Goal: Navigation & Orientation: Understand site structure

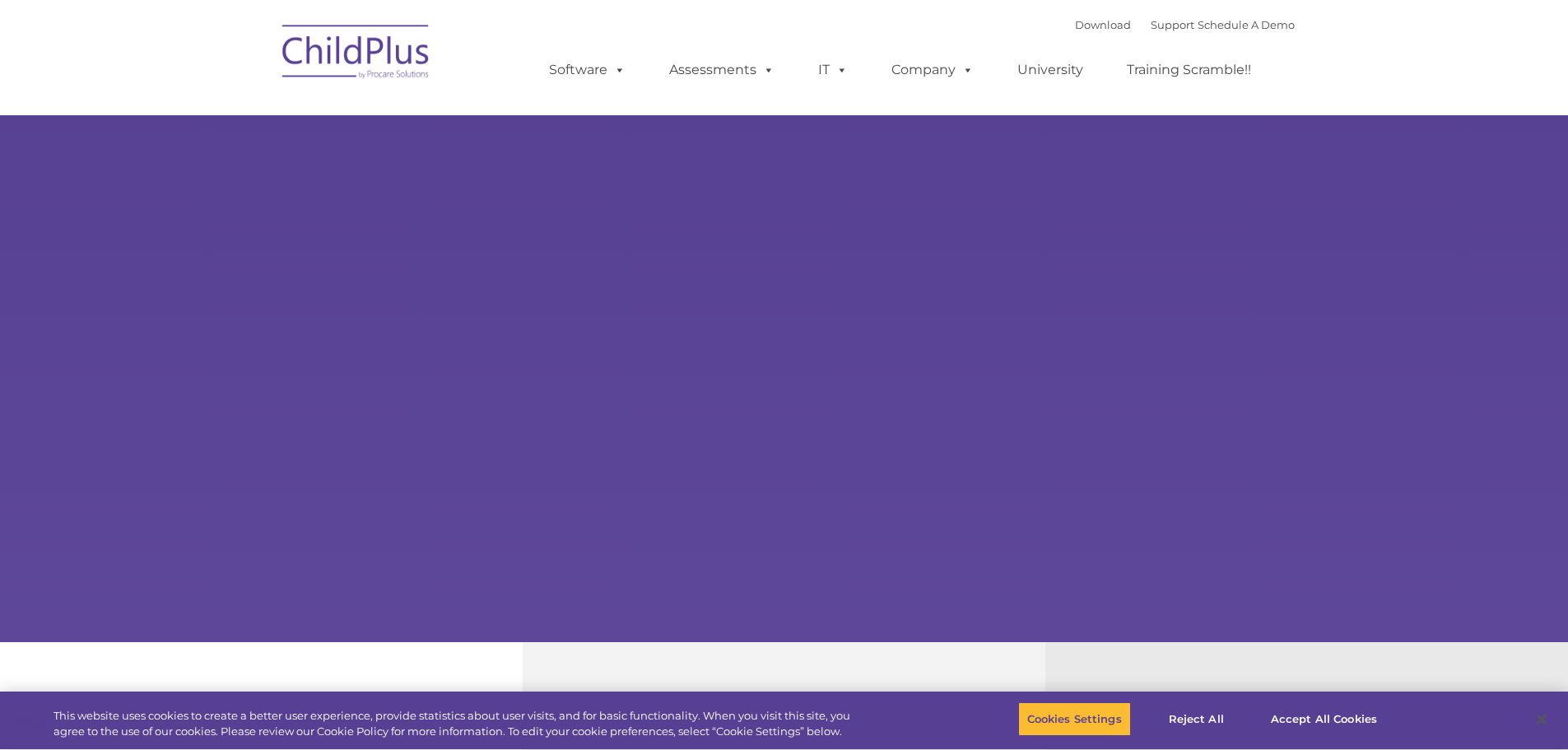
select select "MEDIUM"
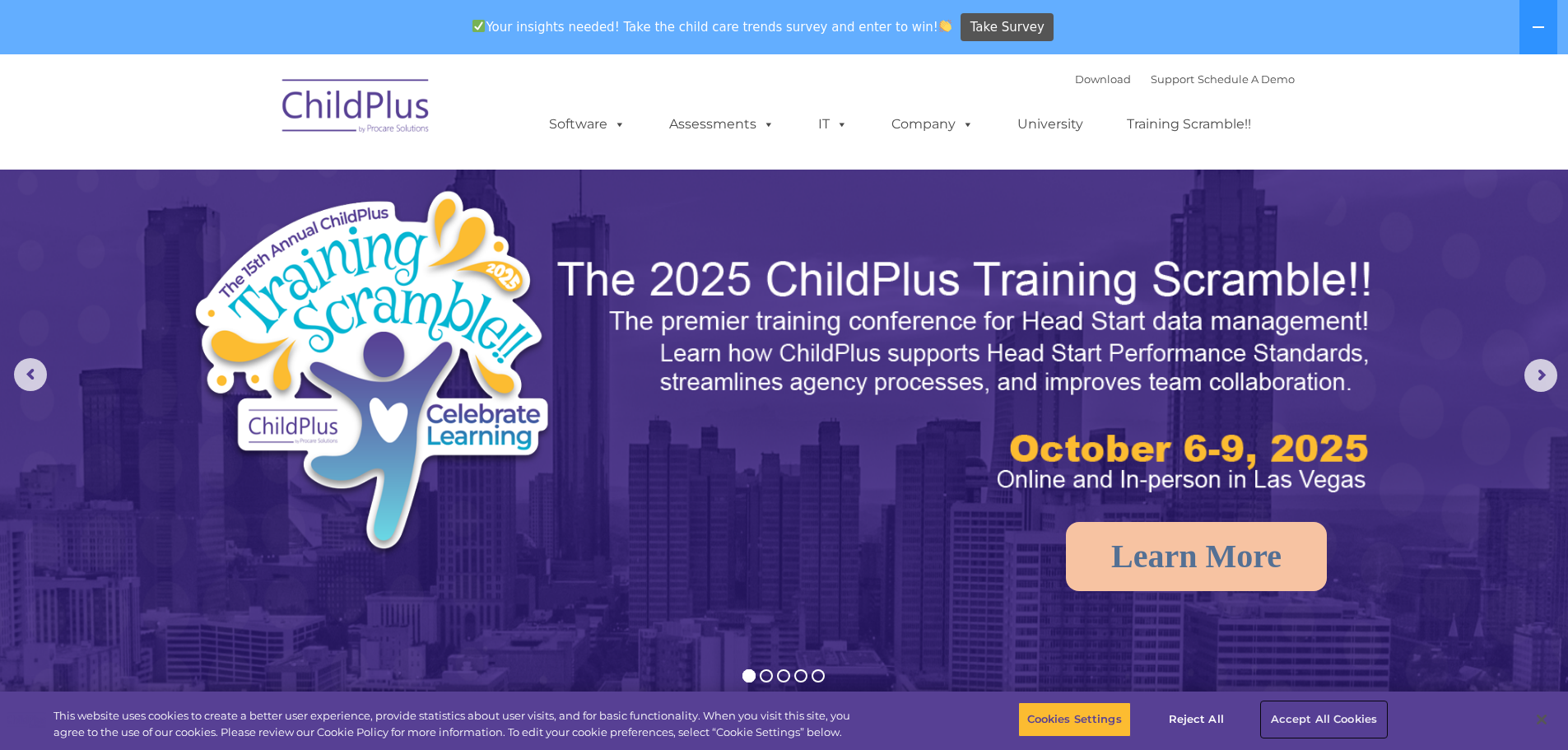
click at [1312, 722] on button "Accept All Cookies" at bounding box center [1324, 719] width 124 height 35
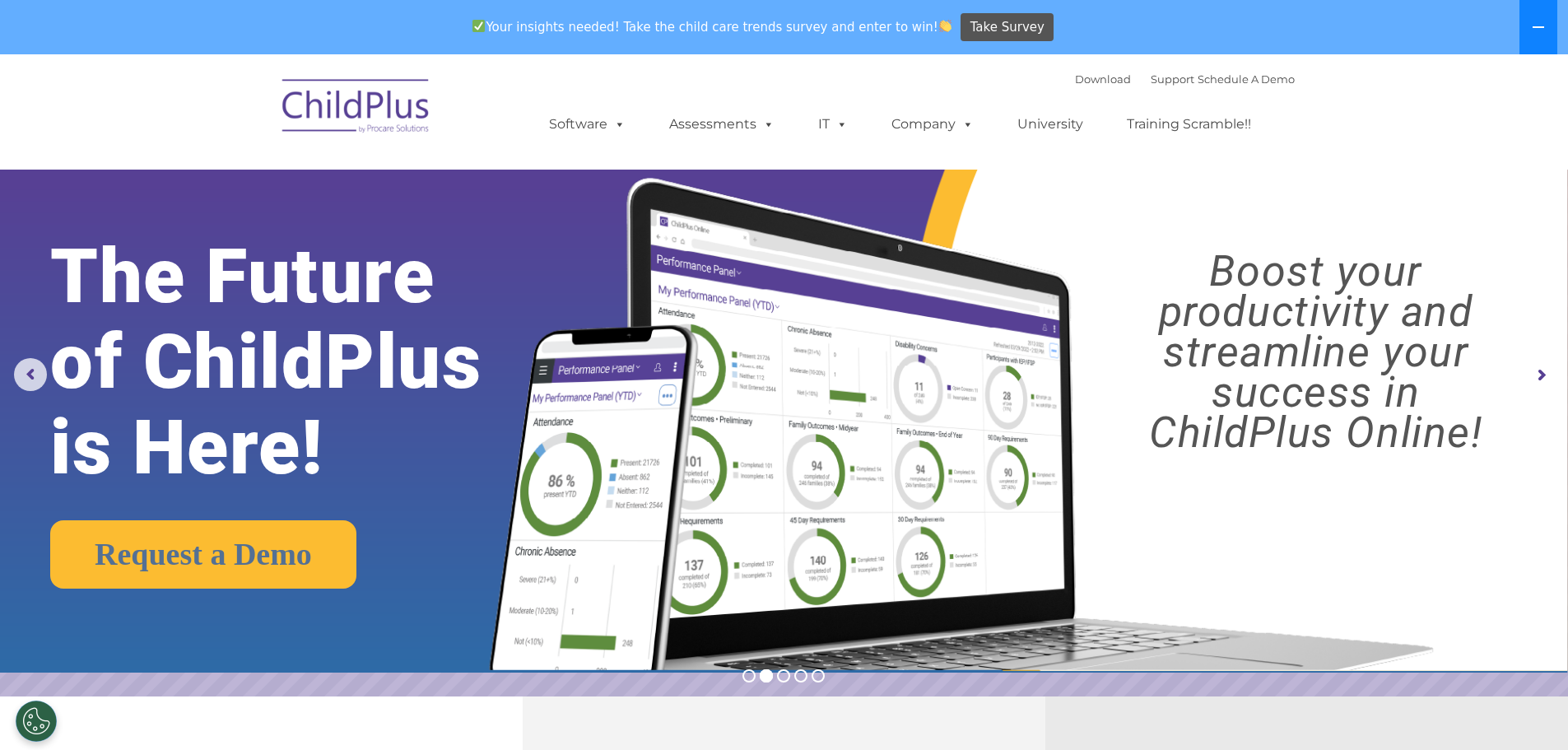
click at [1543, 25] on icon at bounding box center [1538, 27] width 13 height 13
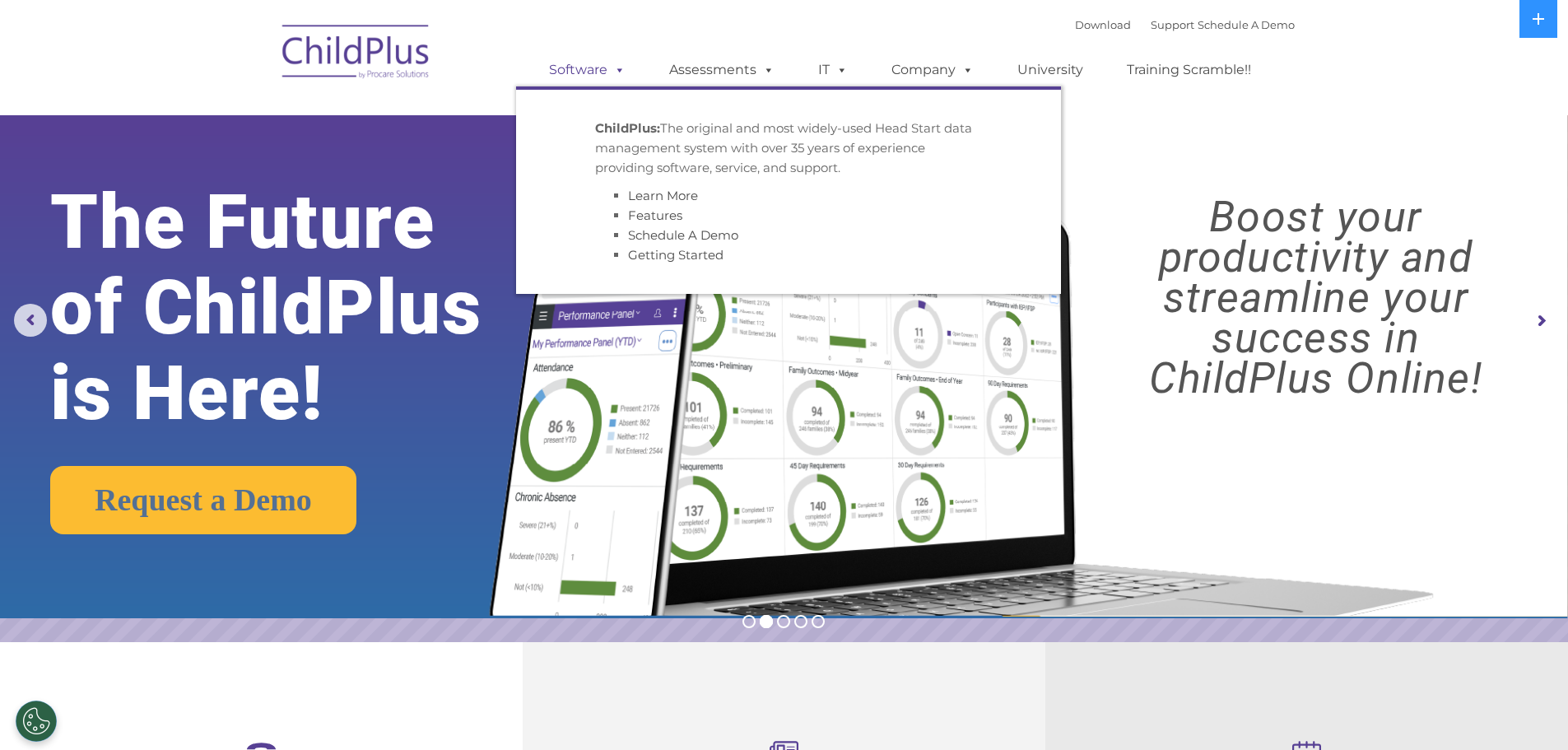
click at [602, 72] on link "Software" at bounding box center [588, 70] width 110 height 33
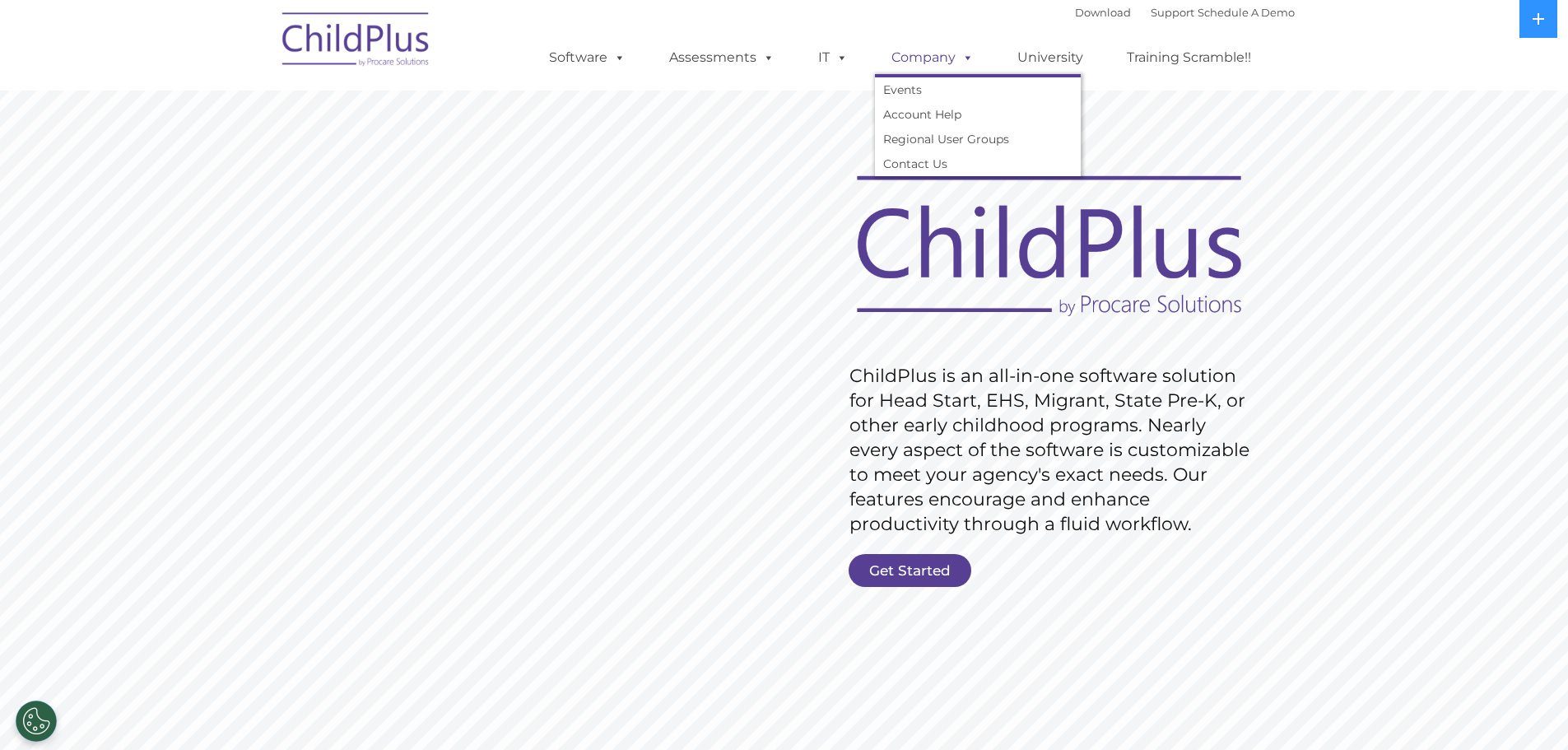
click at [962, 62] on span at bounding box center [965, 57] width 18 height 16
click at [952, 60] on link "Company" at bounding box center [933, 58] width 115 height 33
click at [965, 54] on span at bounding box center [965, 57] width 18 height 16
click at [344, 46] on img at bounding box center [356, 42] width 164 height 82
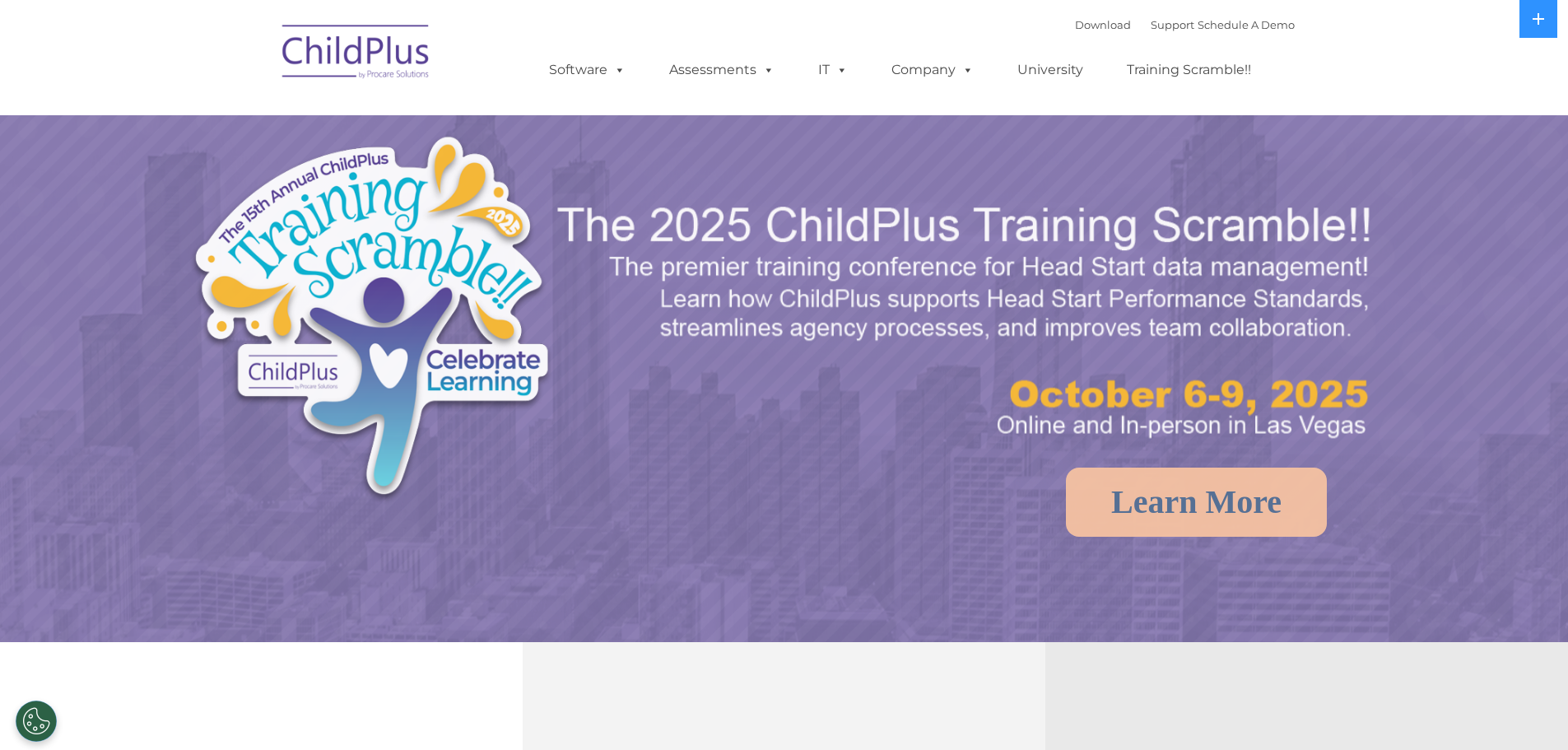
select select "MEDIUM"
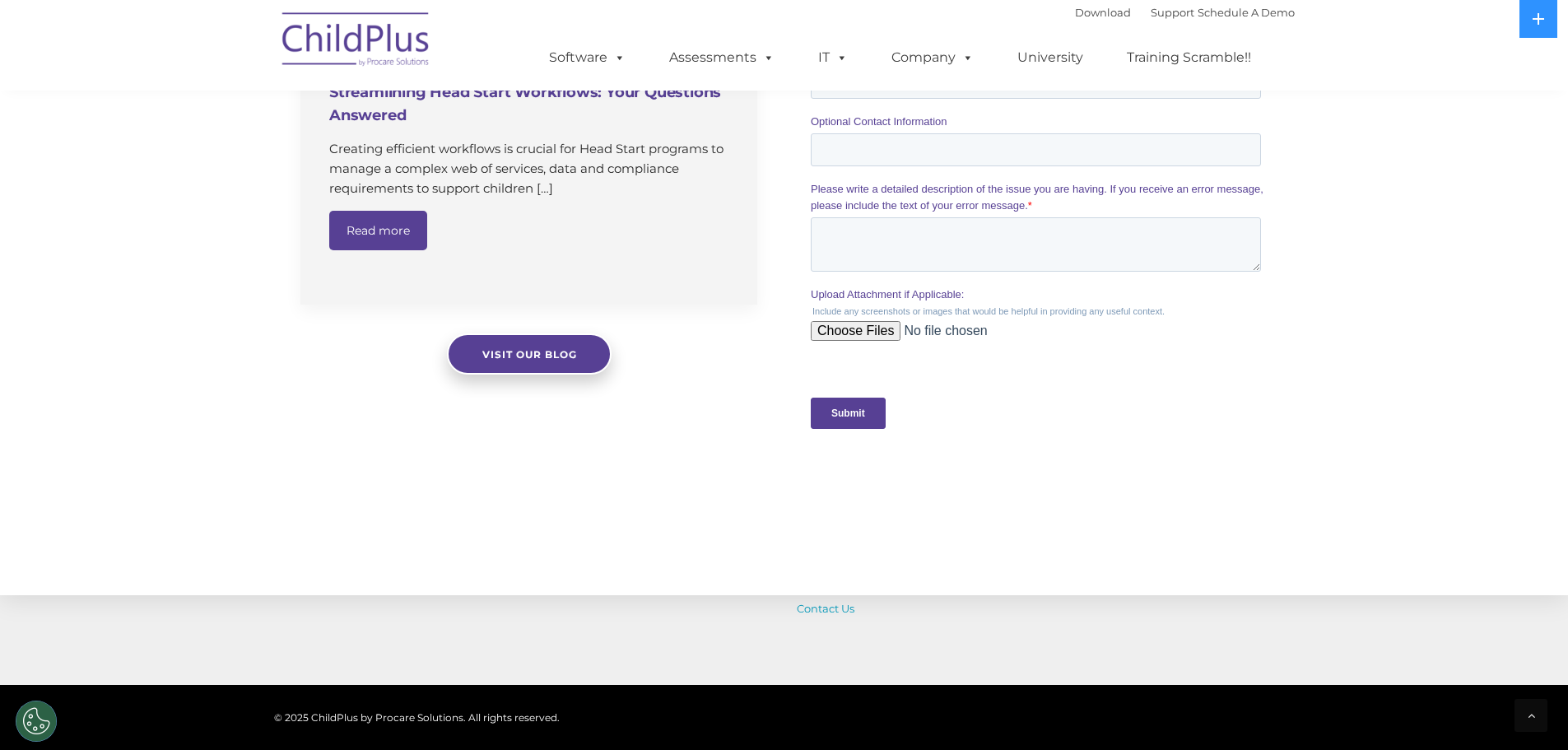
scroll to position [1624, 0]
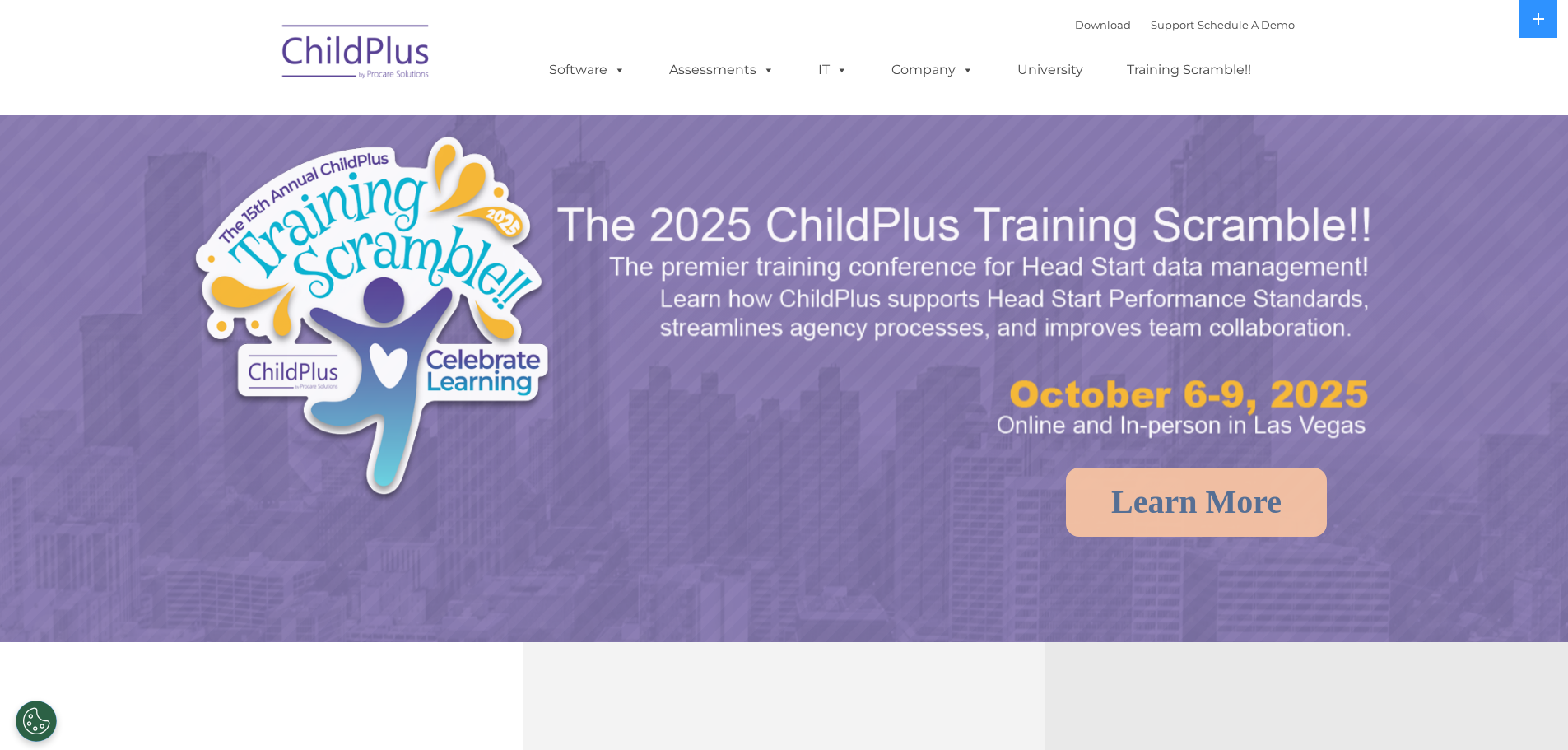
select select "MEDIUM"
